Goal: Task Accomplishment & Management: Manage account settings

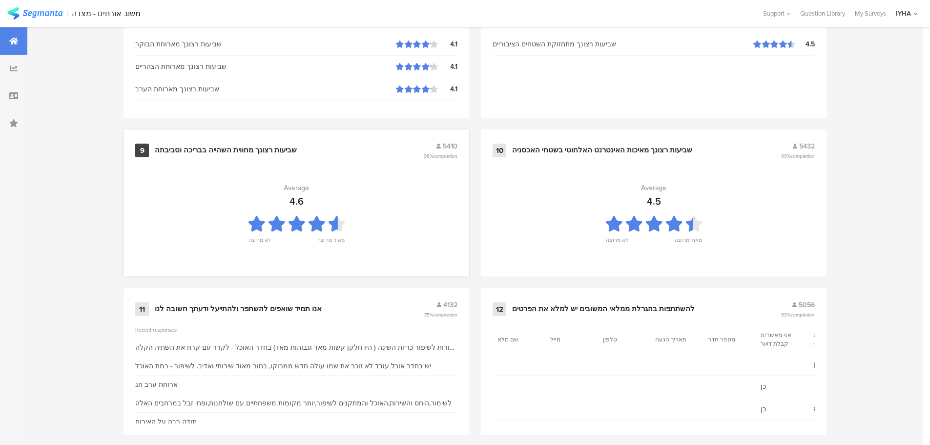
scroll to position [987, 0]
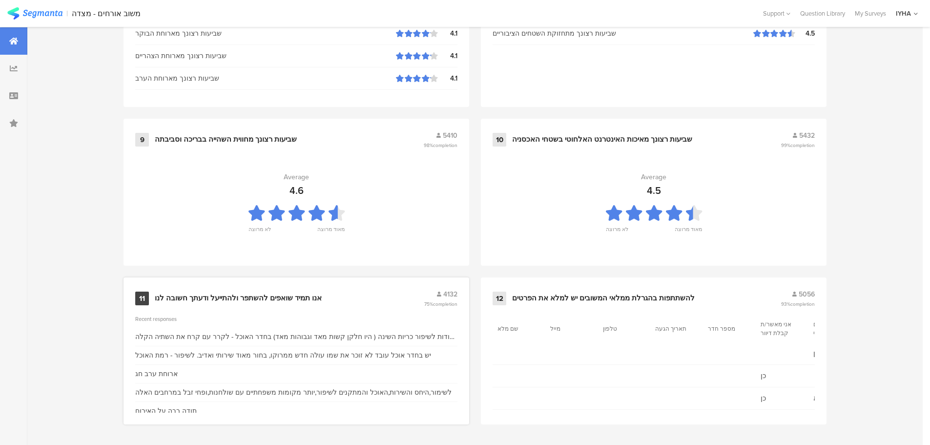
click at [244, 294] on div "אנו תמיד שואפים להשתפר ולהתייעל ודעתך חשובה לנו" at bounding box center [238, 298] width 167 height 10
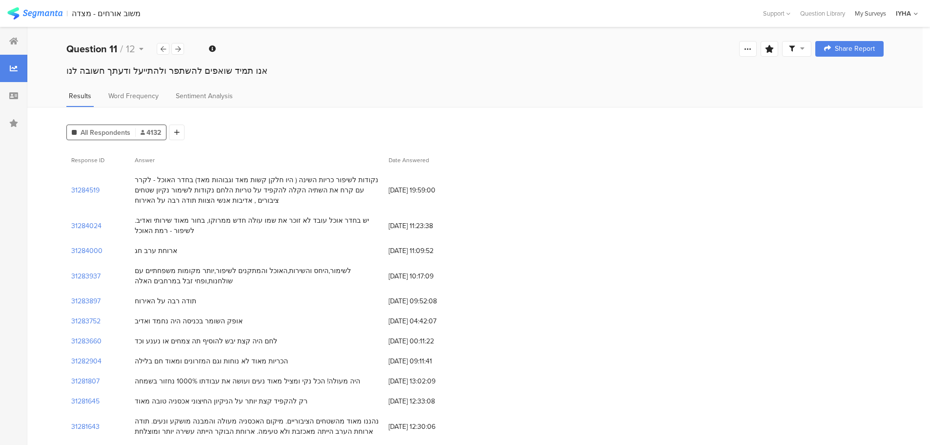
click at [872, 9] on div "My Surveys" at bounding box center [870, 13] width 41 height 9
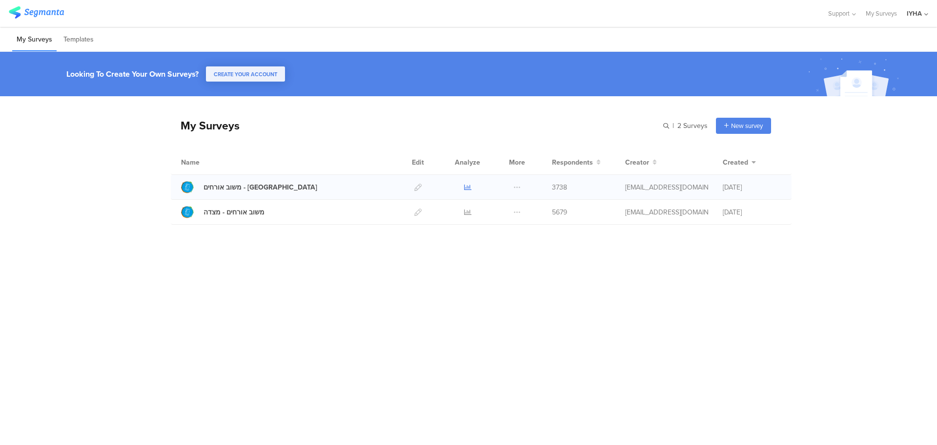
click at [467, 187] on icon at bounding box center [467, 186] width 7 height 7
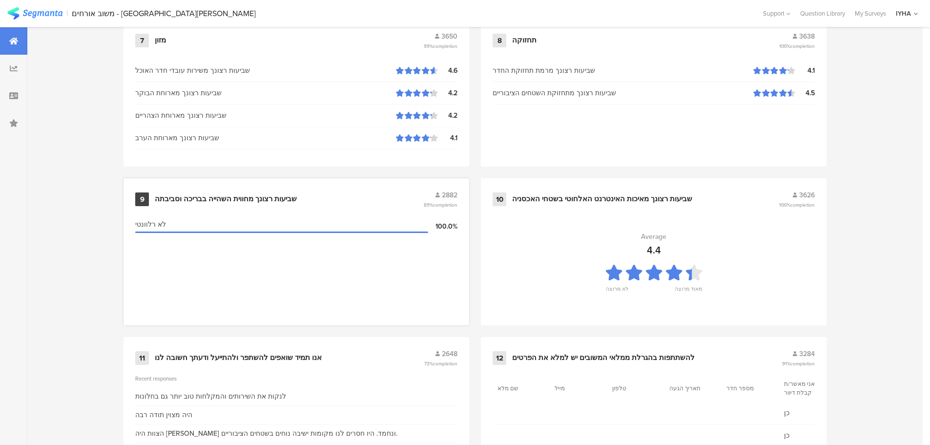
scroll to position [987, 0]
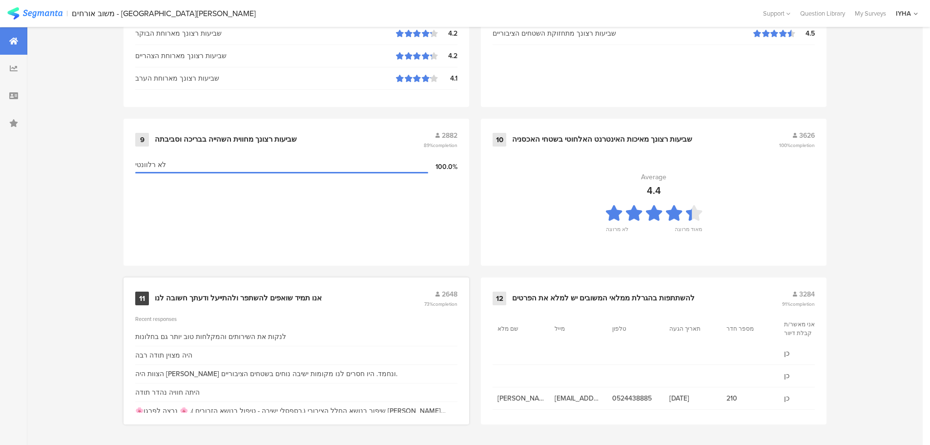
click at [298, 293] on div "אנו תמיד שואפים להשתפר ולהתייעל ודעתך חשובה לנו" at bounding box center [238, 298] width 167 height 10
